Goal: Obtain resource: Obtain resource

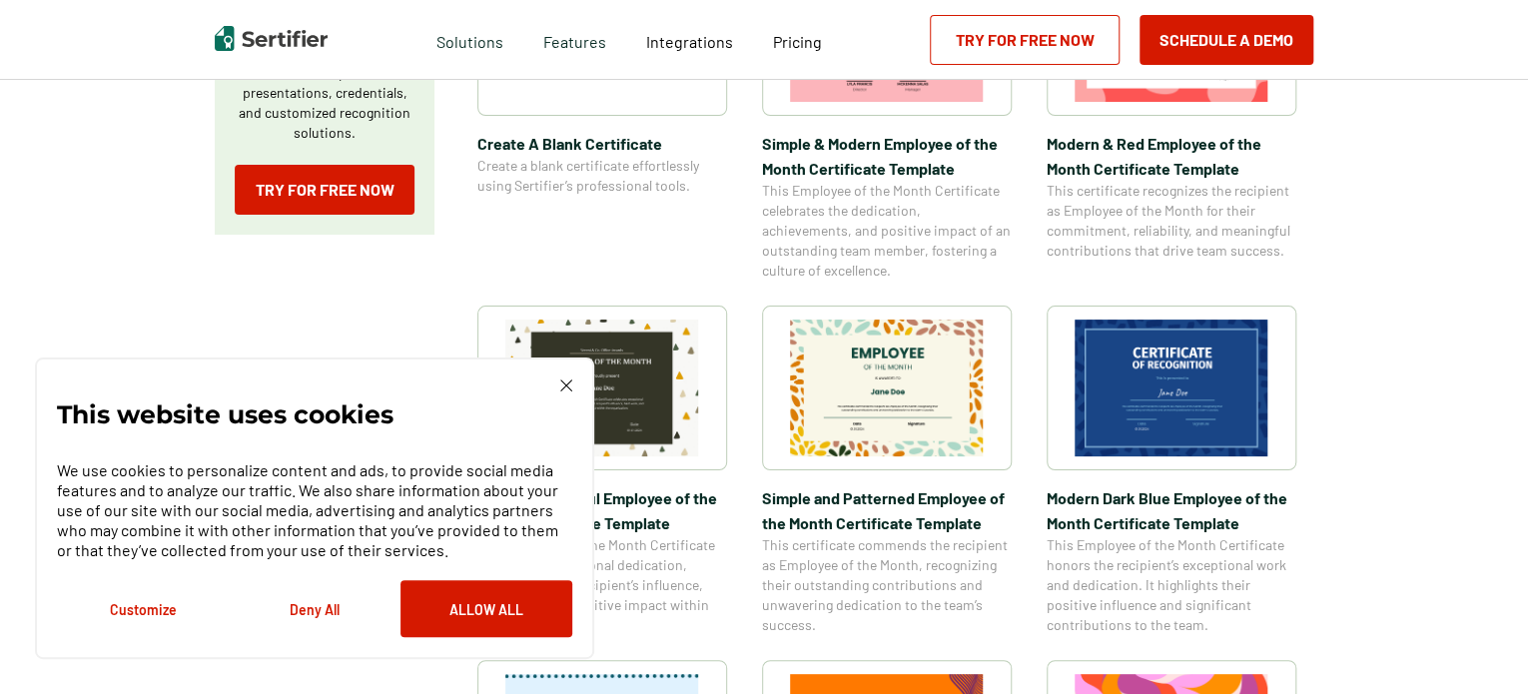
scroll to position [599, 0]
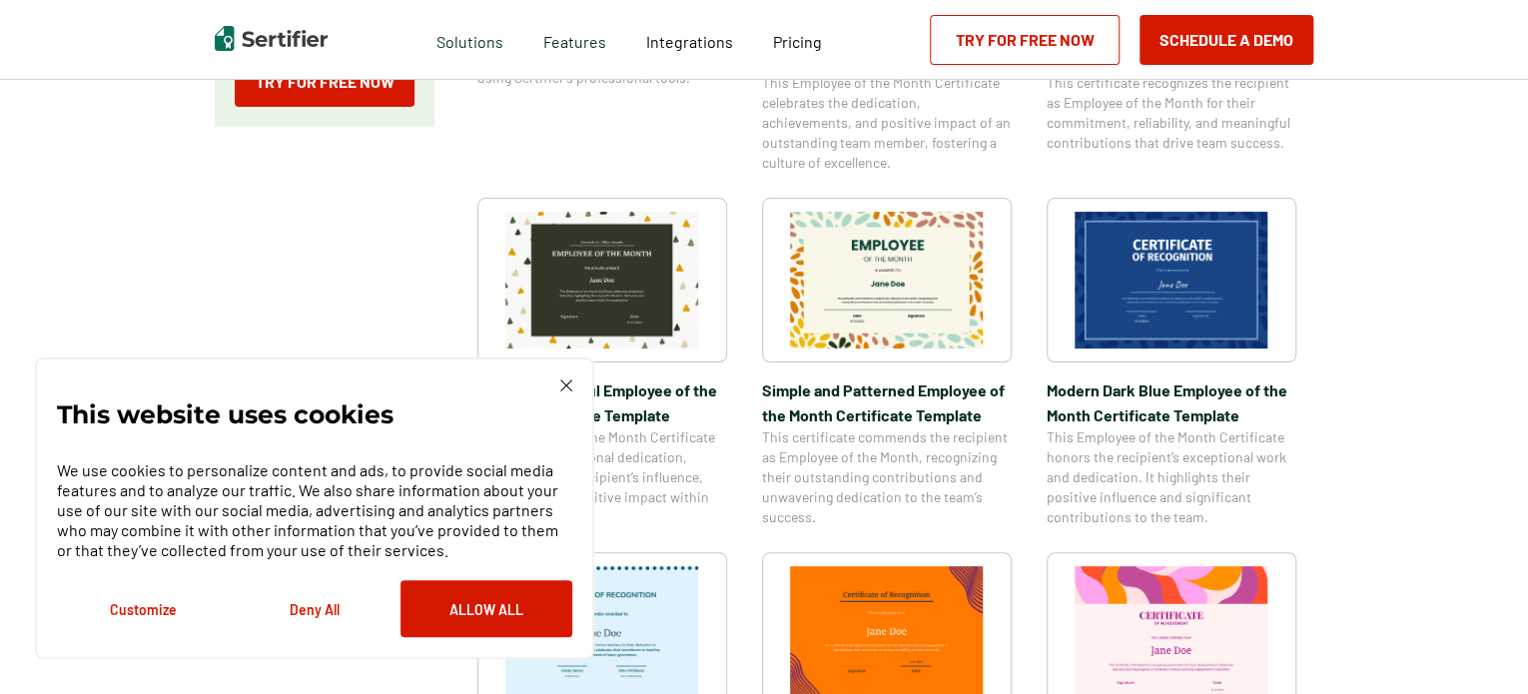
click at [567, 381] on img at bounding box center [566, 386] width 12 height 12
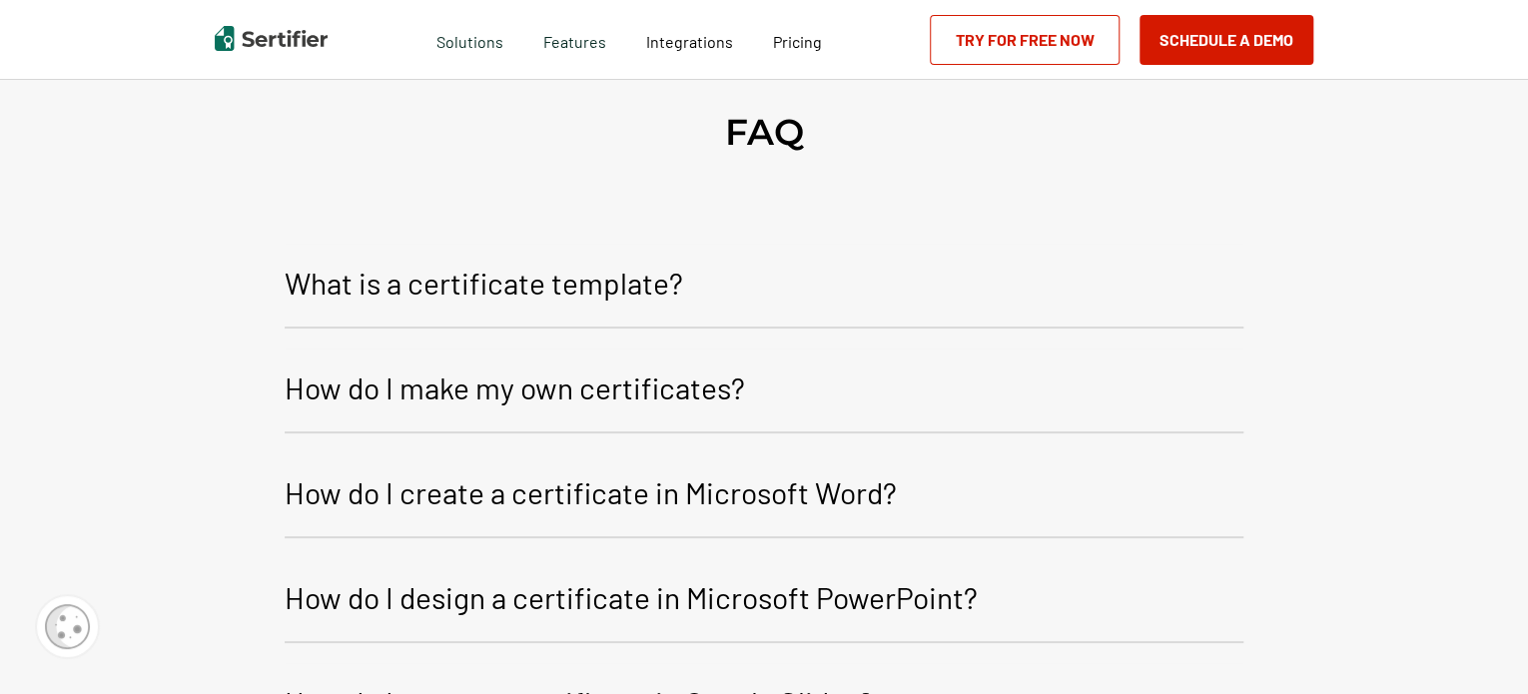
scroll to position [1798, 0]
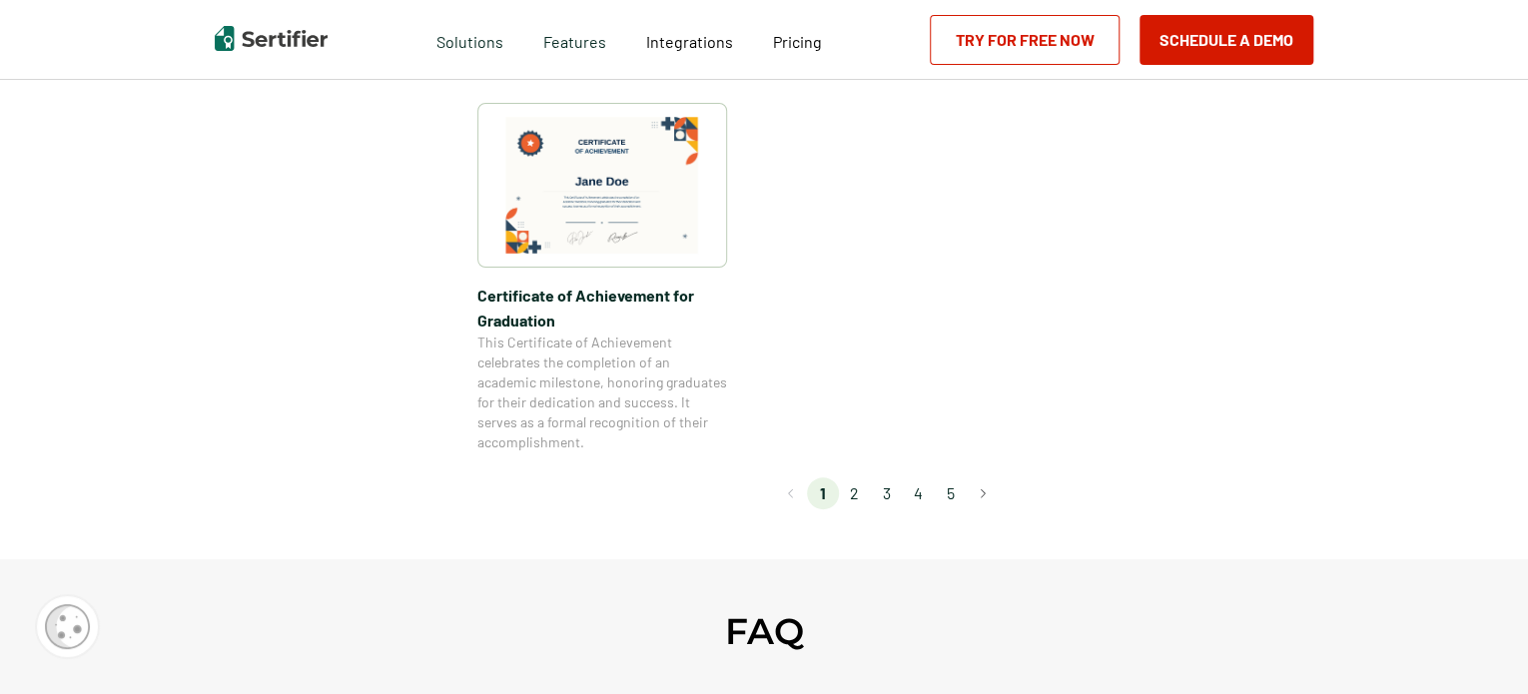
click at [859, 496] on li "2" at bounding box center [855, 494] width 32 height 32
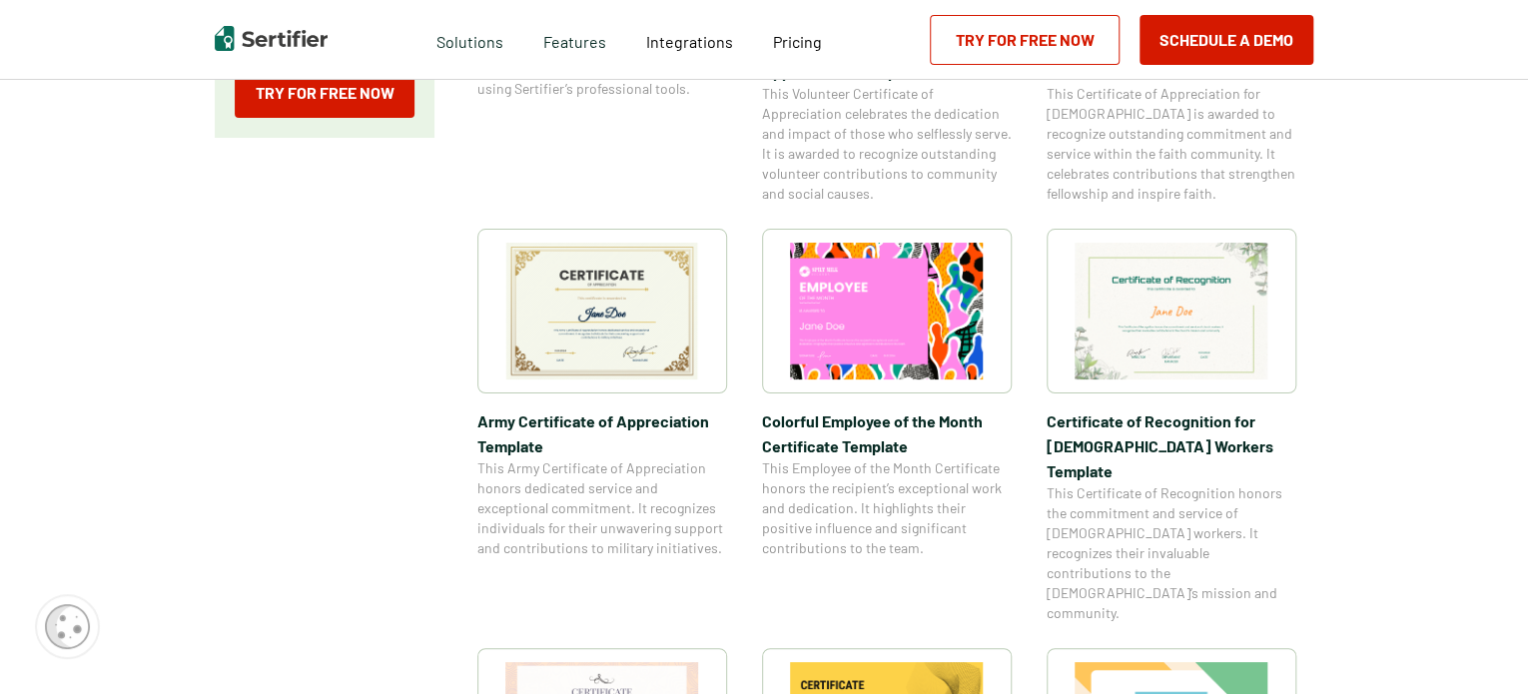
scroll to position [599, 0]
